Goal: Find specific page/section: Find specific page/section

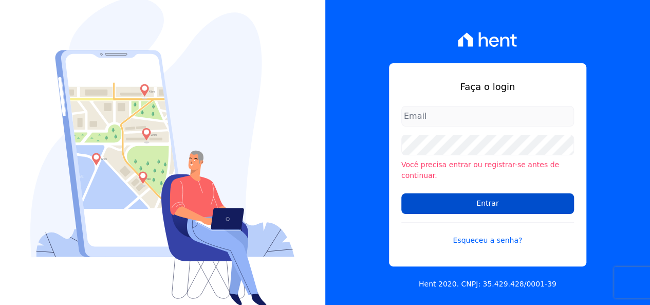
type input "[EMAIL_ADDRESS][DOMAIN_NAME]"
click at [414, 198] on input "Entrar" at bounding box center [487, 203] width 173 height 21
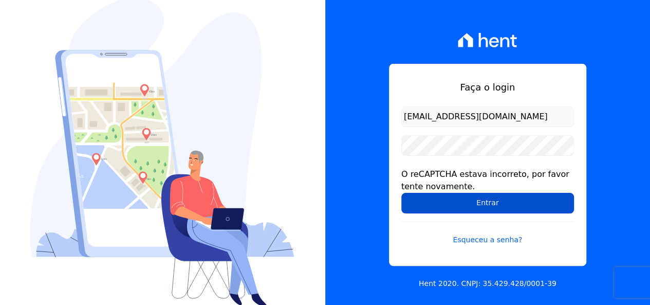
click at [504, 203] on input "Entrar" at bounding box center [487, 203] width 173 height 21
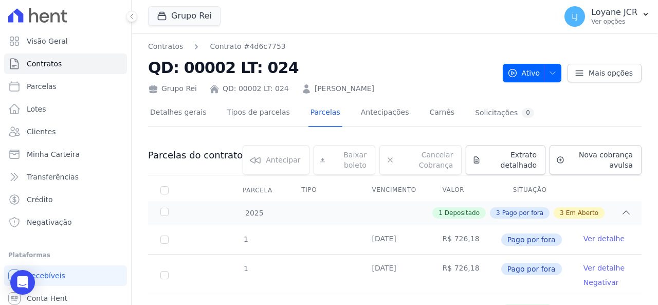
click at [342, 59] on h2 "QD: 00002 LT: 024" at bounding box center [321, 67] width 346 height 23
click at [101, 129] on link "Clientes" at bounding box center [65, 131] width 123 height 21
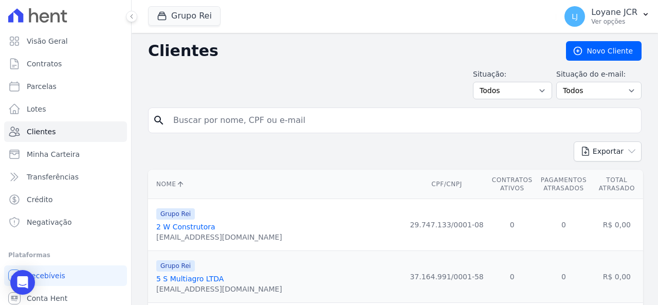
click at [295, 125] on input "search" at bounding box center [402, 120] width 470 height 21
paste input "017.006.751-33"
type input "017.006.751-33"
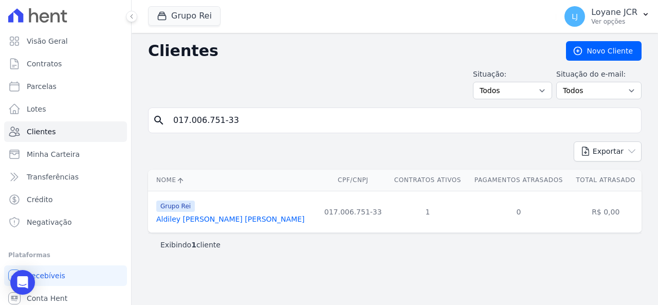
click at [194, 219] on link "Aldiley Brito Lopes" at bounding box center [230, 219] width 148 height 8
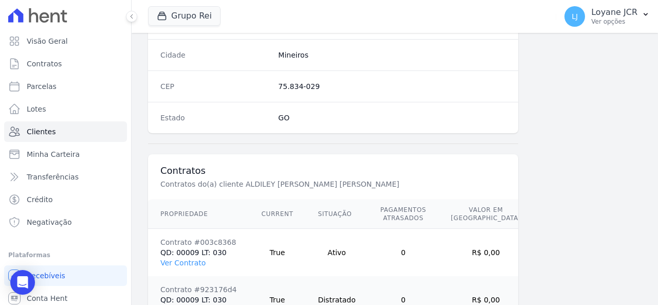
scroll to position [707, 0]
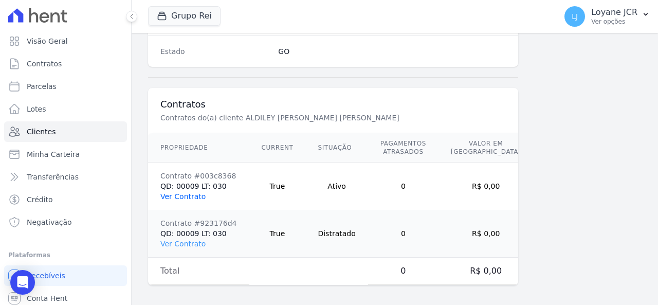
click at [179, 192] on link "Ver Contrato" at bounding box center [182, 196] width 45 height 8
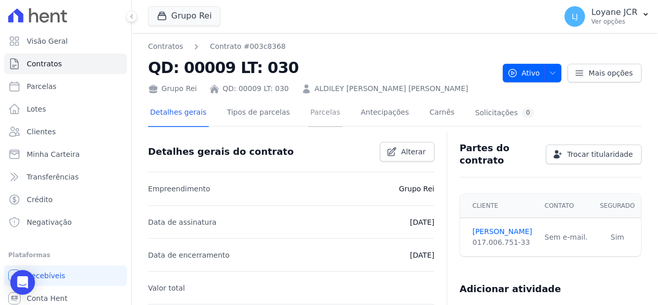
click at [315, 111] on link "Parcelas" at bounding box center [325, 113] width 34 height 27
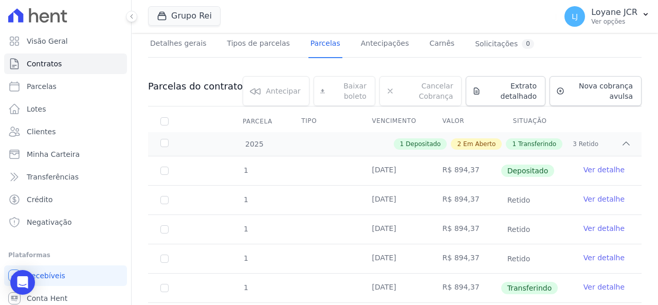
scroll to position [123, 0]
